Goal: Task Accomplishment & Management: Manage account settings

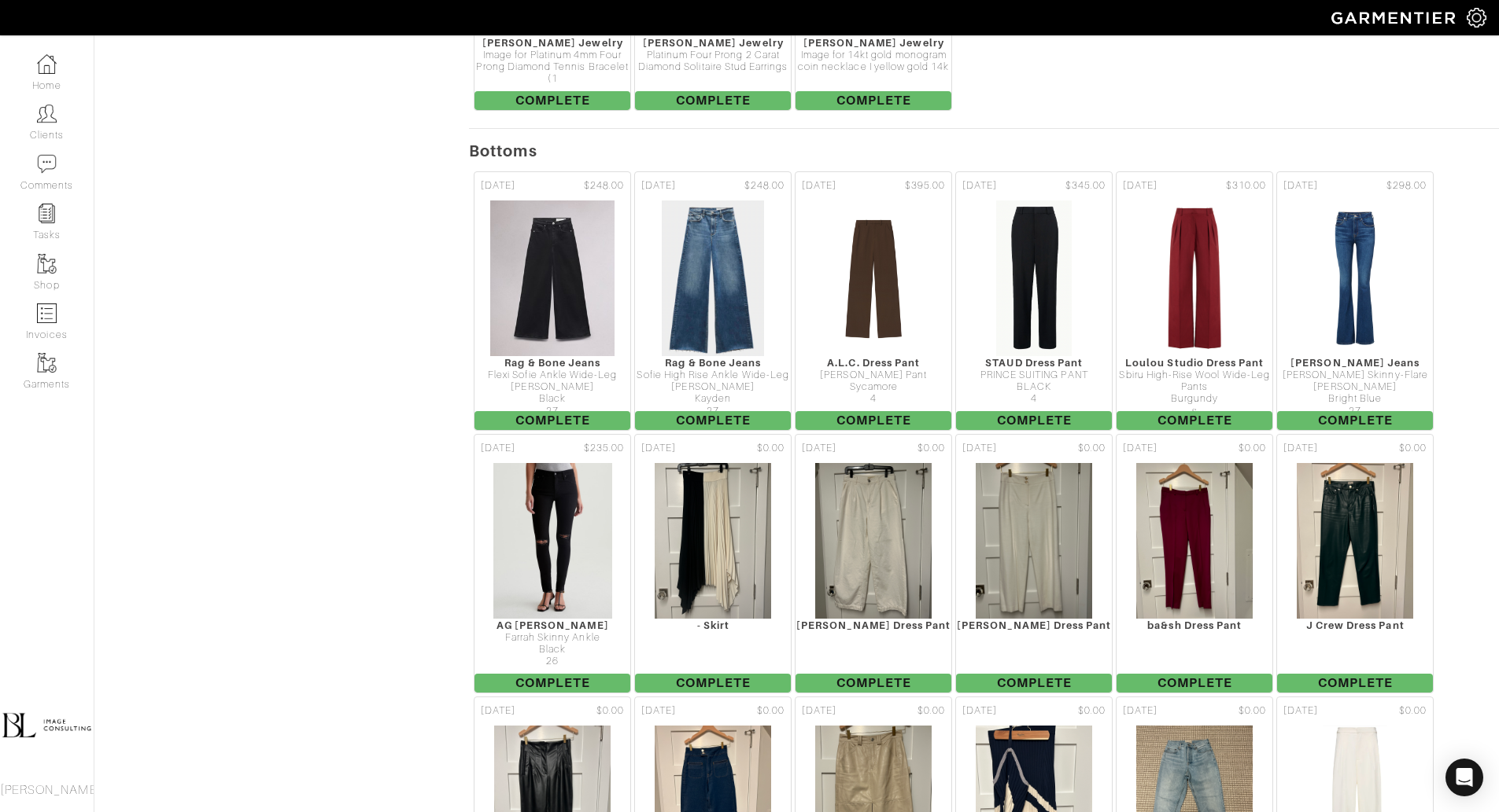
scroll to position [6980, 0]
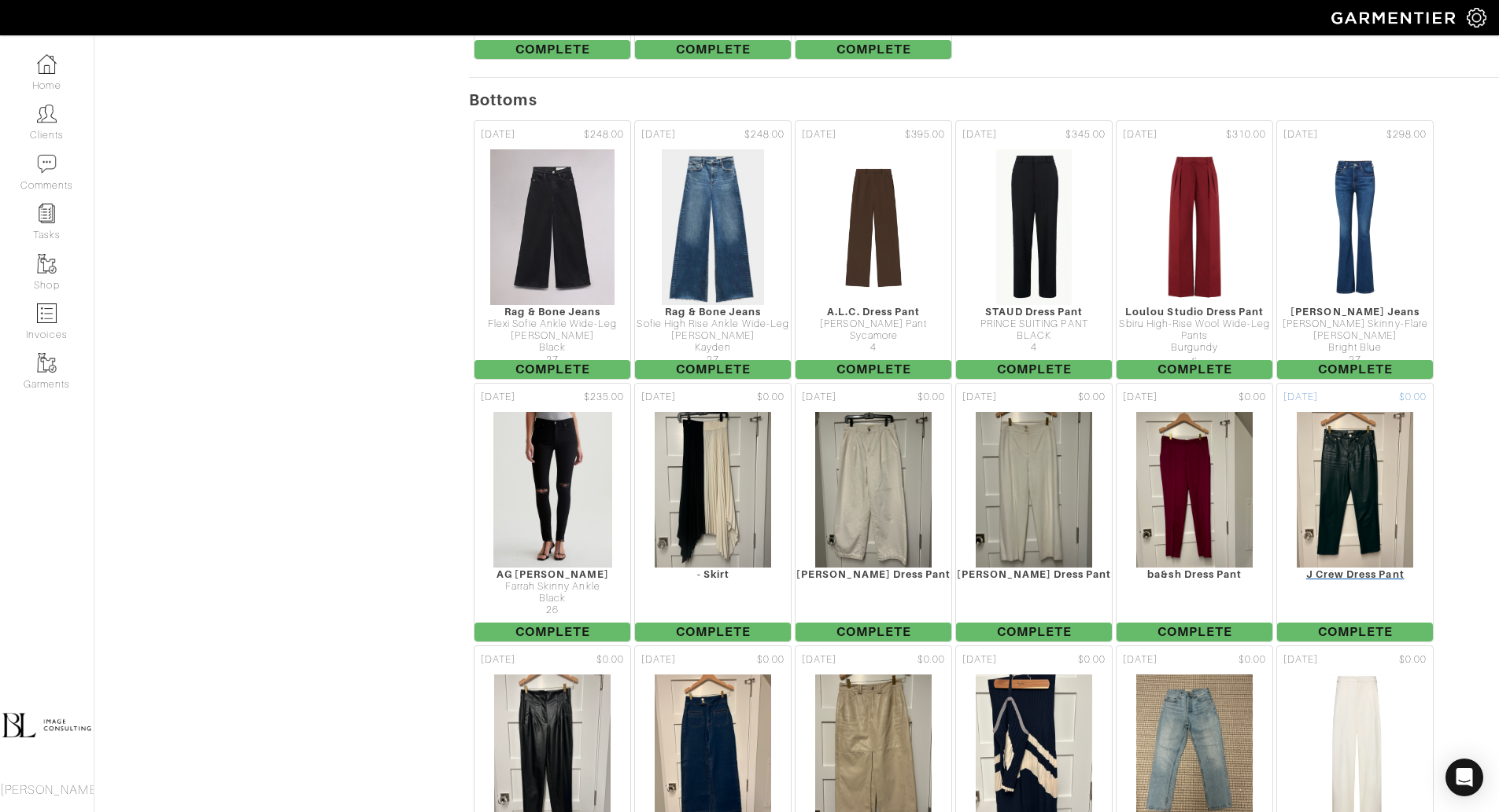
click at [1331, 411] on img at bounding box center [1355, 490] width 119 height 158
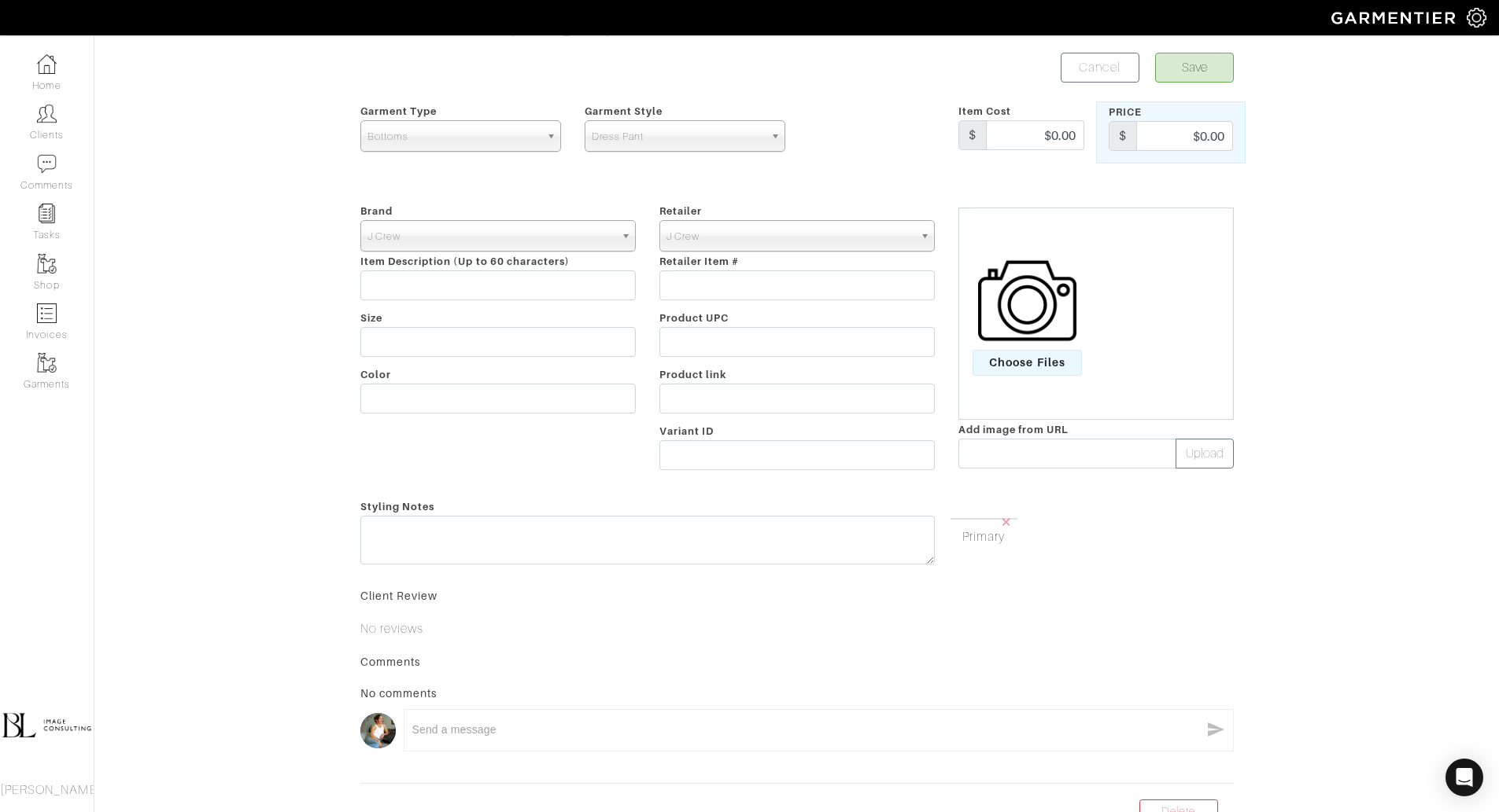
scroll to position [151, 0]
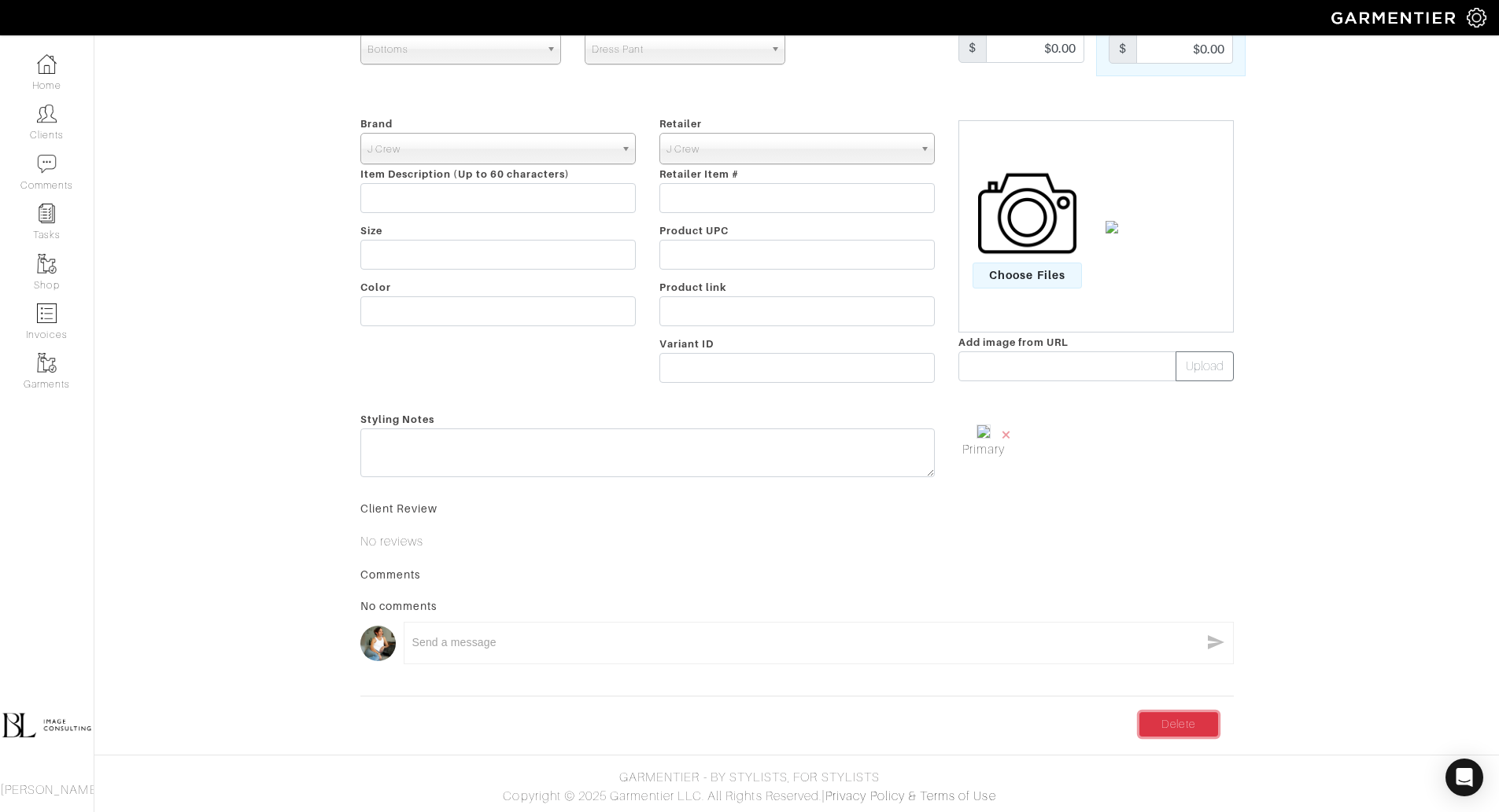
click at [1171, 725] on link "Delete" at bounding box center [1178, 724] width 79 height 24
